Goal: Task Accomplishment & Management: Manage account settings

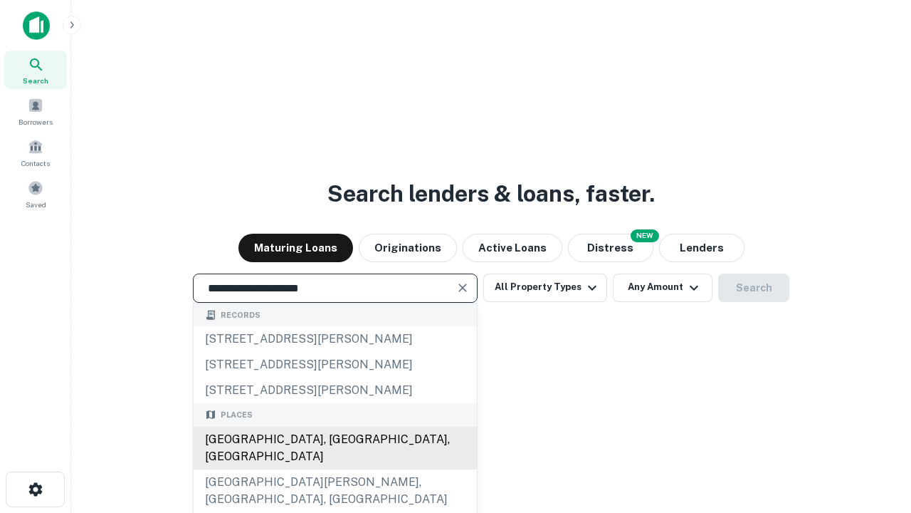
click at [335, 469] on div "Santa Monica, CA, USA" at bounding box center [335, 448] width 283 height 43
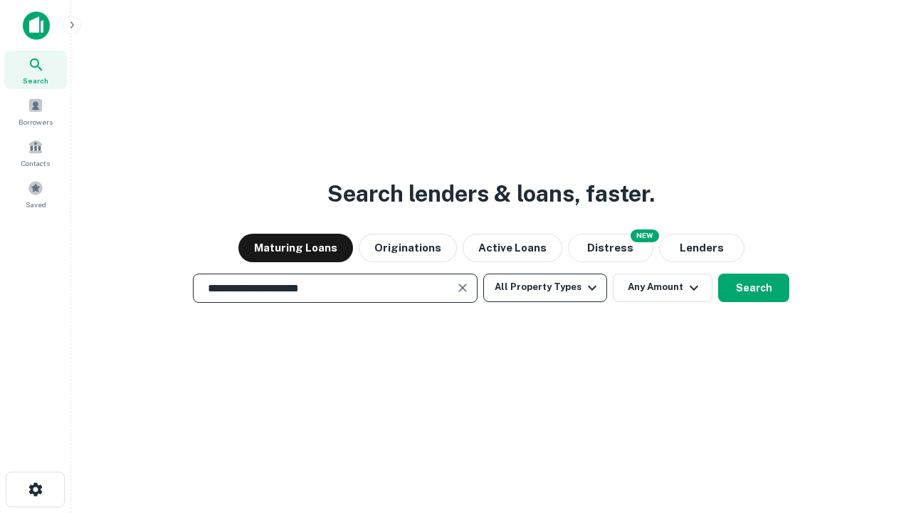
type input "**********"
click at [545, 287] on button "All Property Types" at bounding box center [546, 287] width 124 height 28
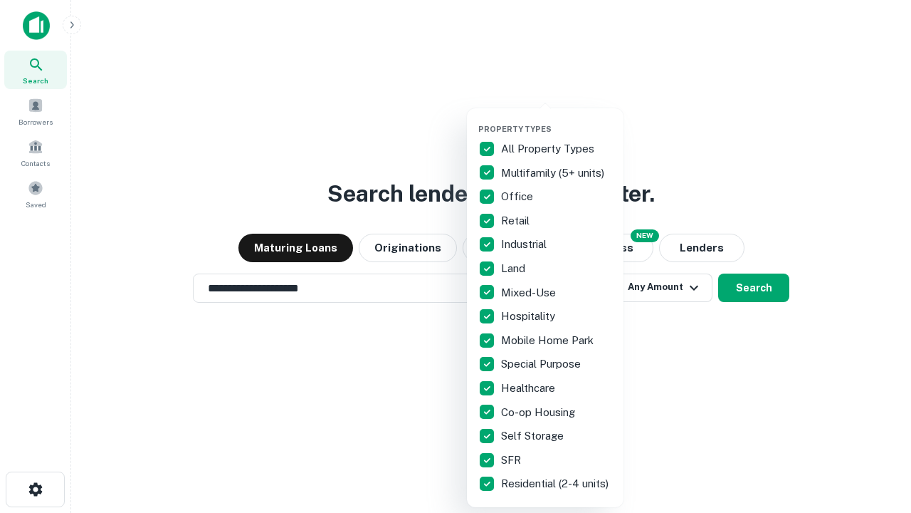
click at [557, 120] on button "button" at bounding box center [557, 120] width 157 height 1
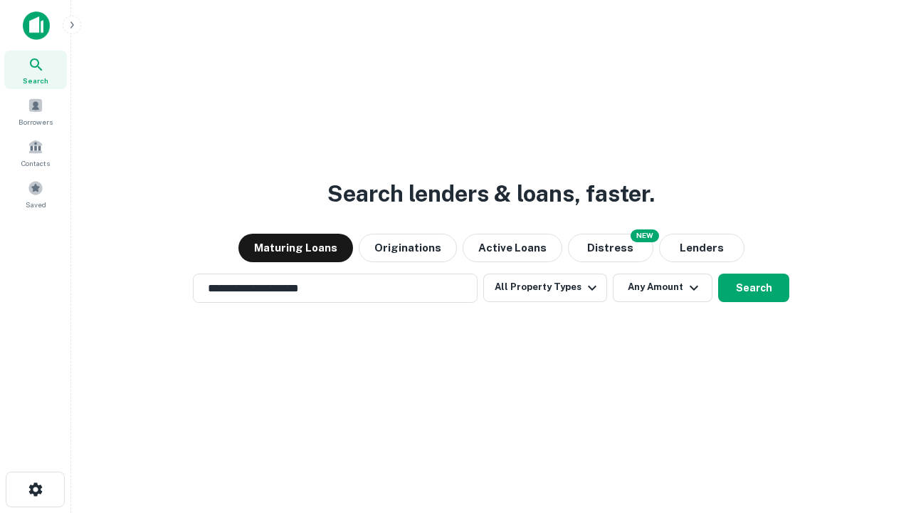
scroll to position [9, 172]
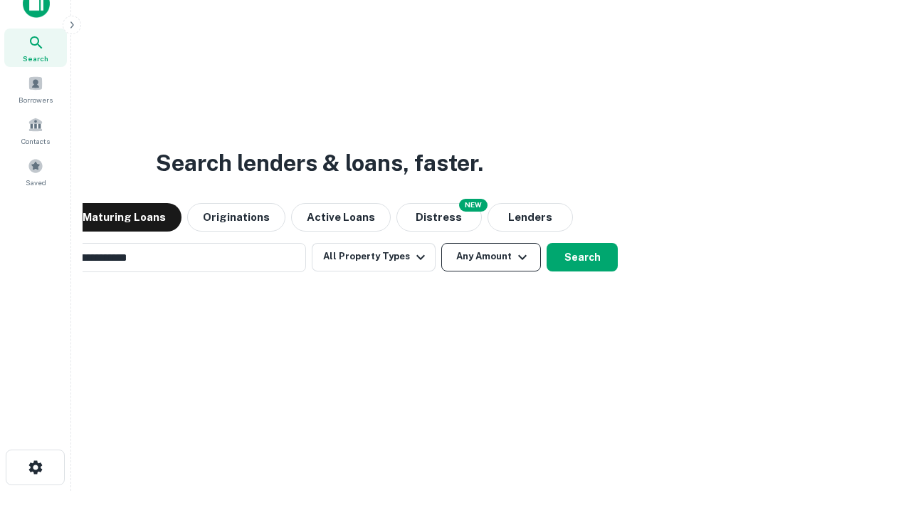
click at [442, 243] on button "Any Amount" at bounding box center [492, 257] width 100 height 28
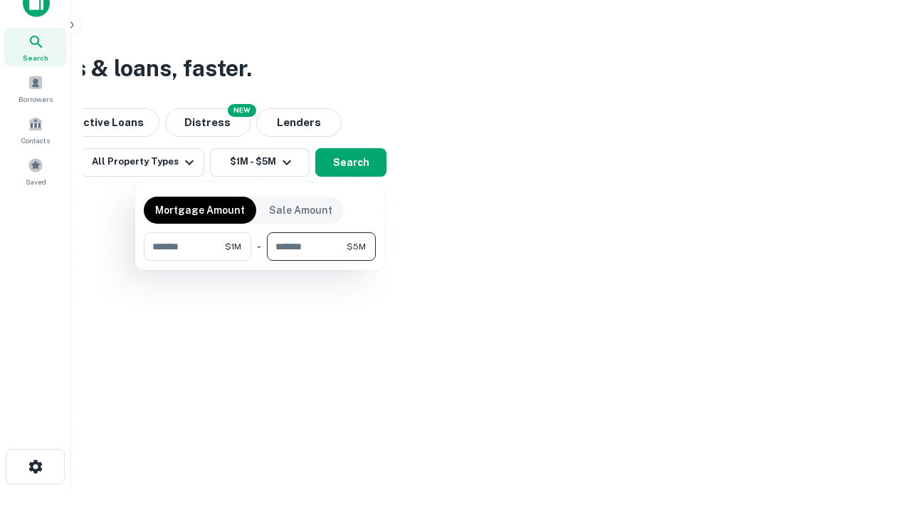
type input "*******"
click at [260, 261] on button "button" at bounding box center [260, 261] width 232 height 1
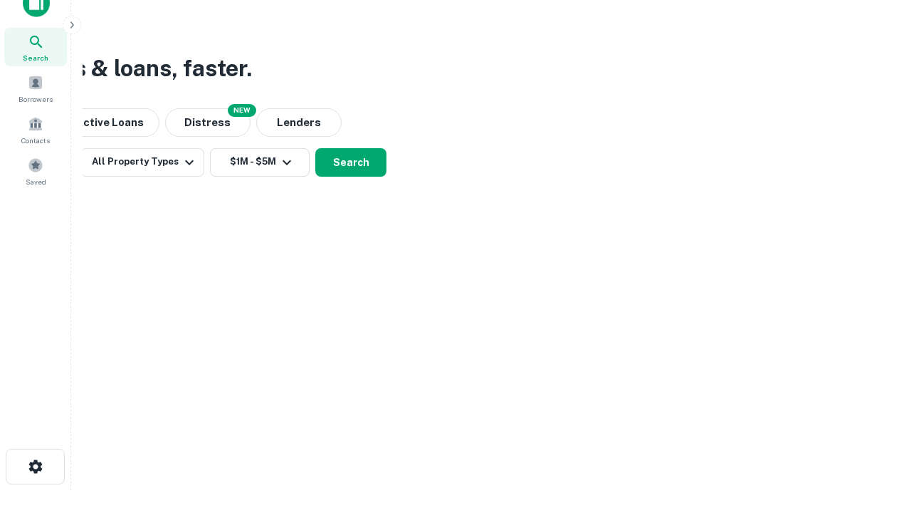
scroll to position [9, 263]
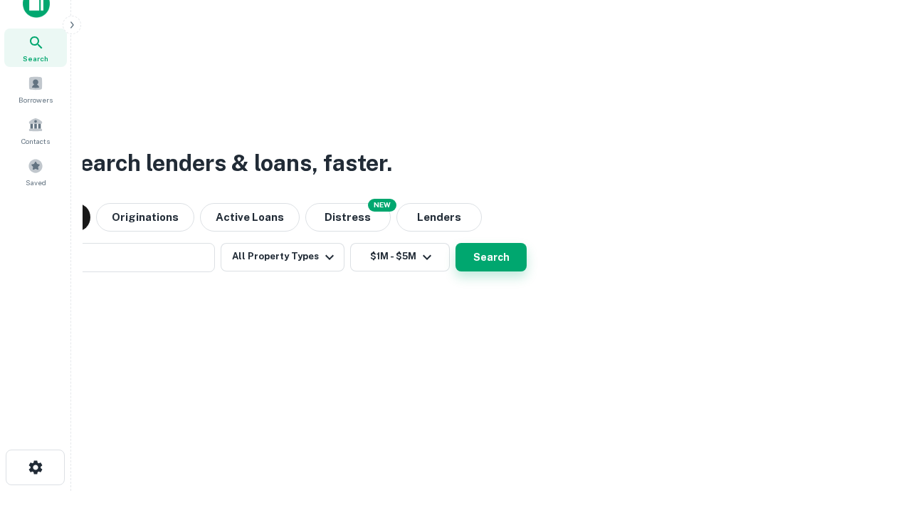
click at [456, 243] on button "Search" at bounding box center [491, 257] width 71 height 28
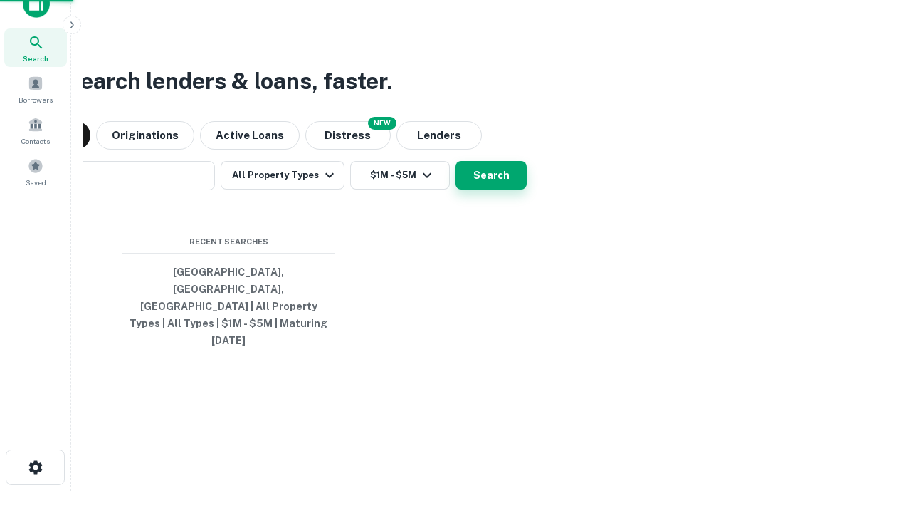
scroll to position [38, 403]
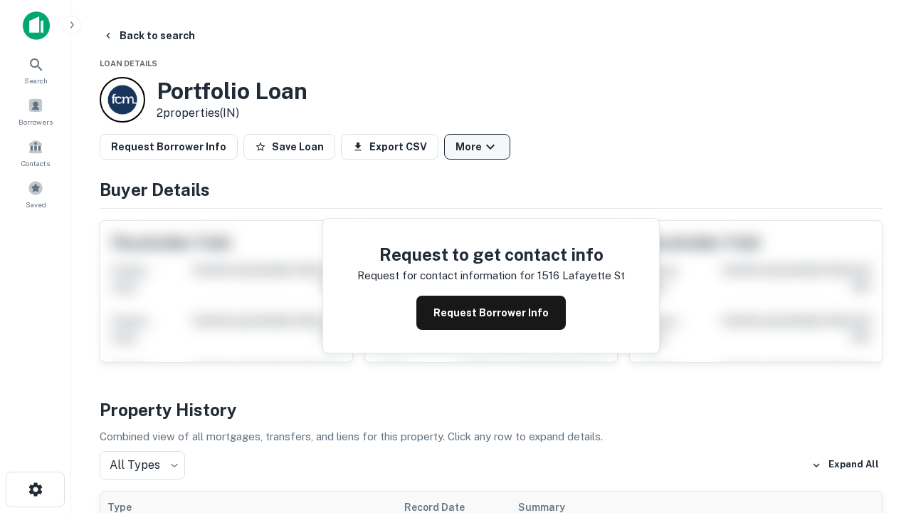
click at [477, 147] on button "More" at bounding box center [477, 147] width 66 height 26
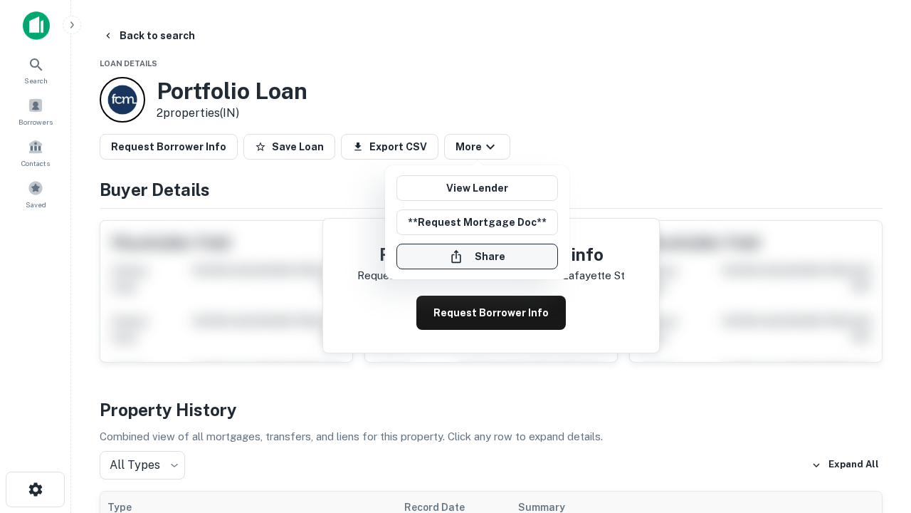
click at [477, 256] on button "Share" at bounding box center [478, 257] width 162 height 26
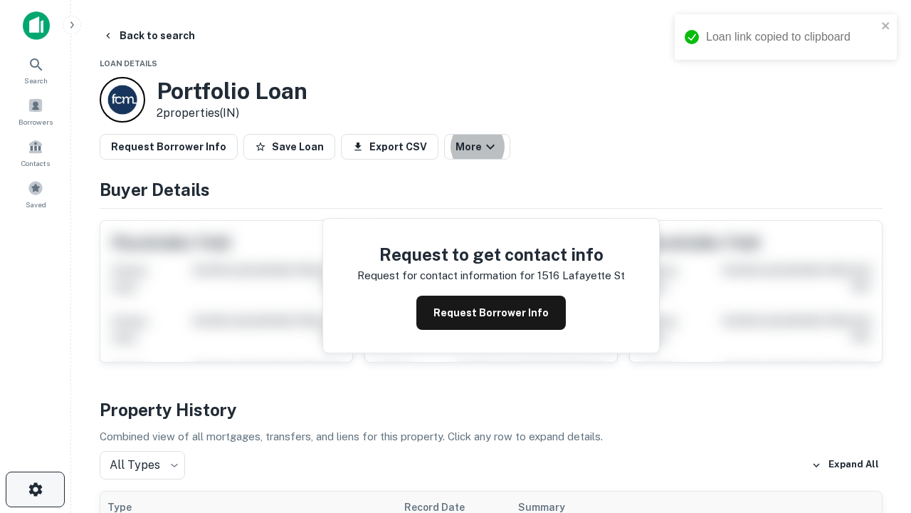
click at [35, 489] on icon "button" at bounding box center [35, 489] width 17 height 17
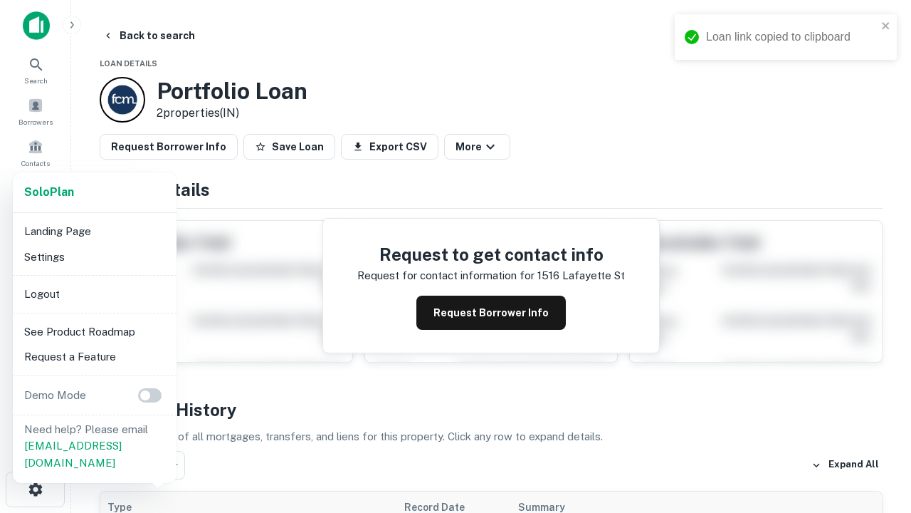
click at [94, 293] on li "Logout" at bounding box center [95, 294] width 152 height 26
